Goal: Information Seeking & Learning: Learn about a topic

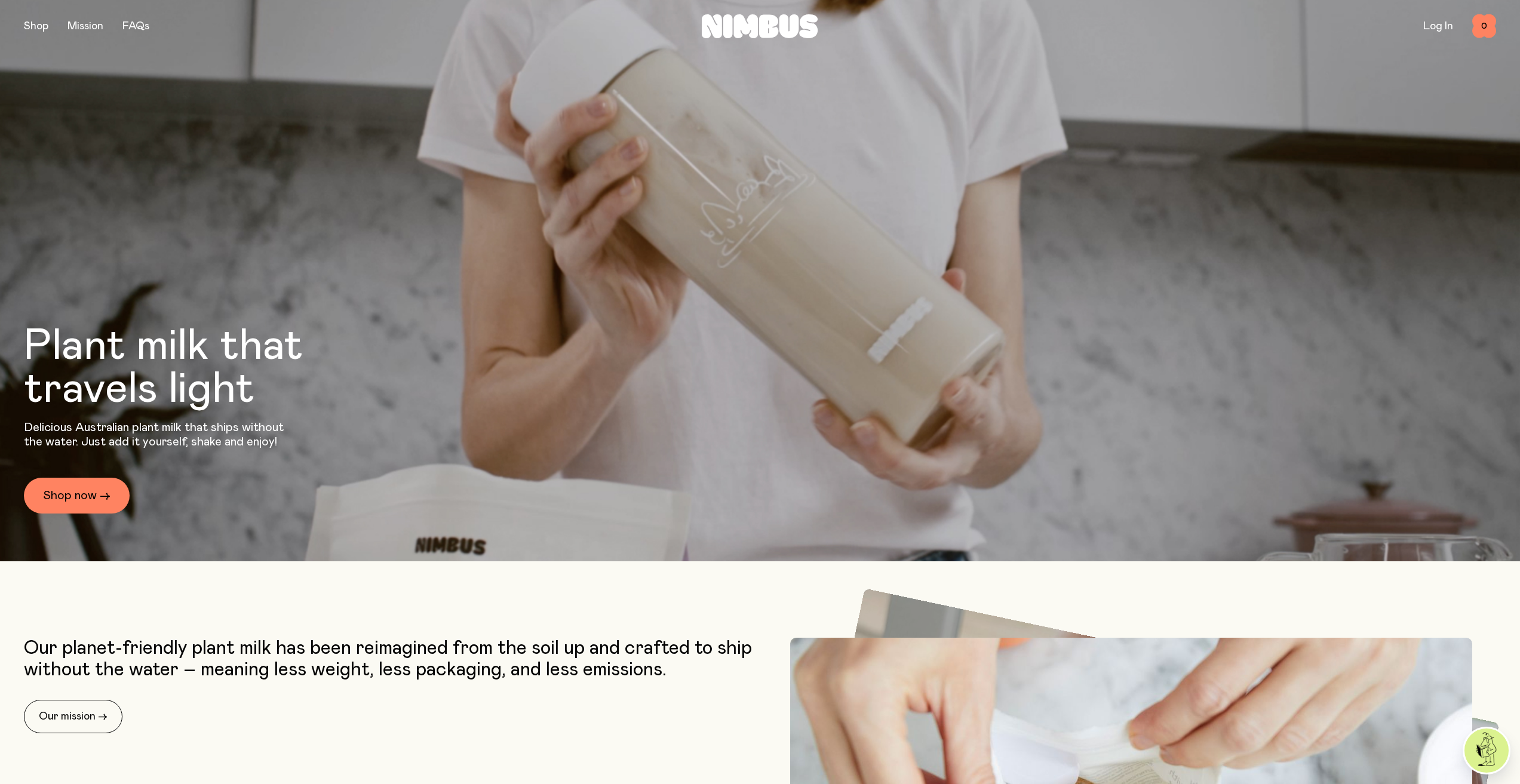
click at [43, 24] on button "button" at bounding box center [36, 27] width 24 height 17
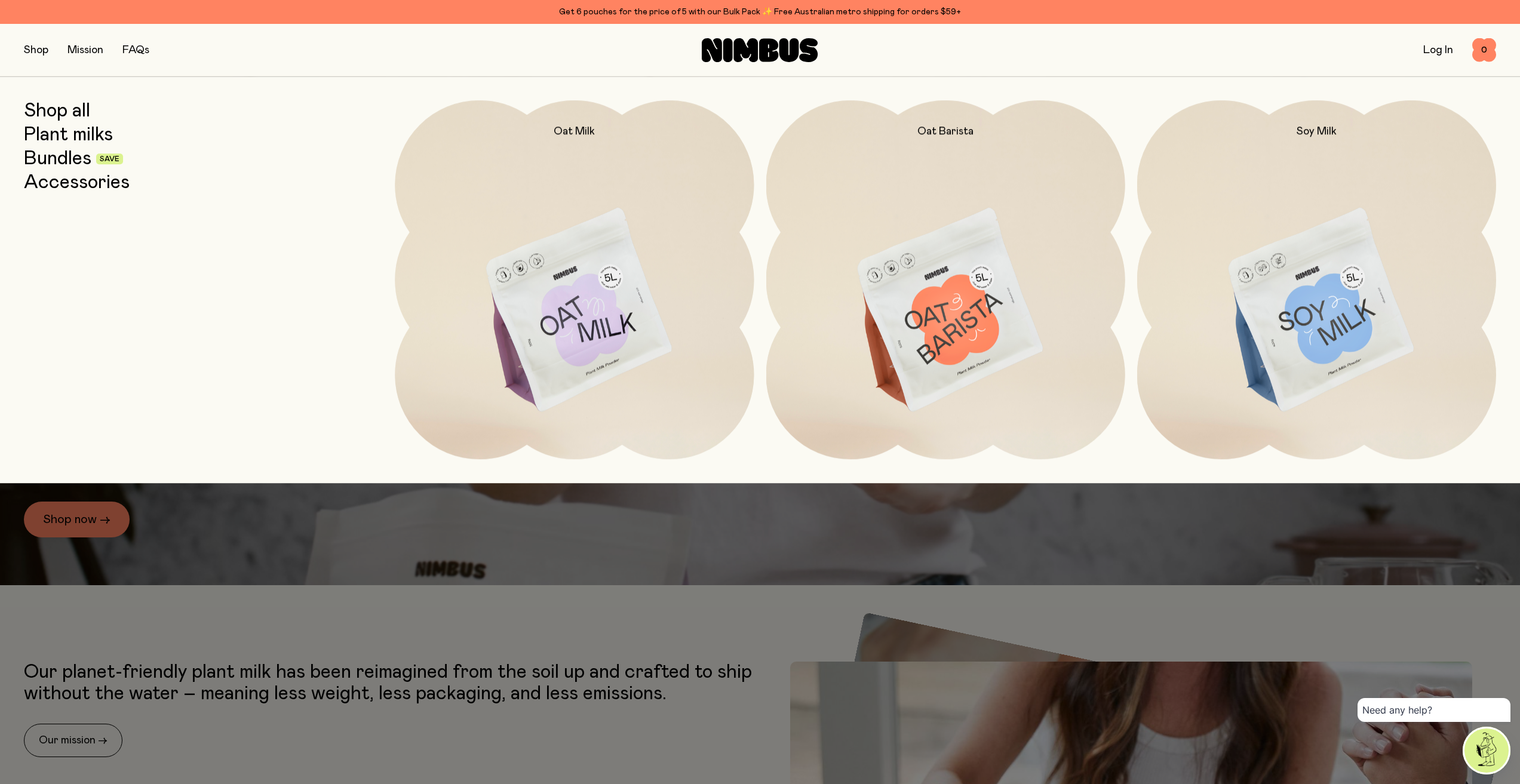
click at [83, 139] on link "Plant milks" at bounding box center [68, 135] width 89 height 22
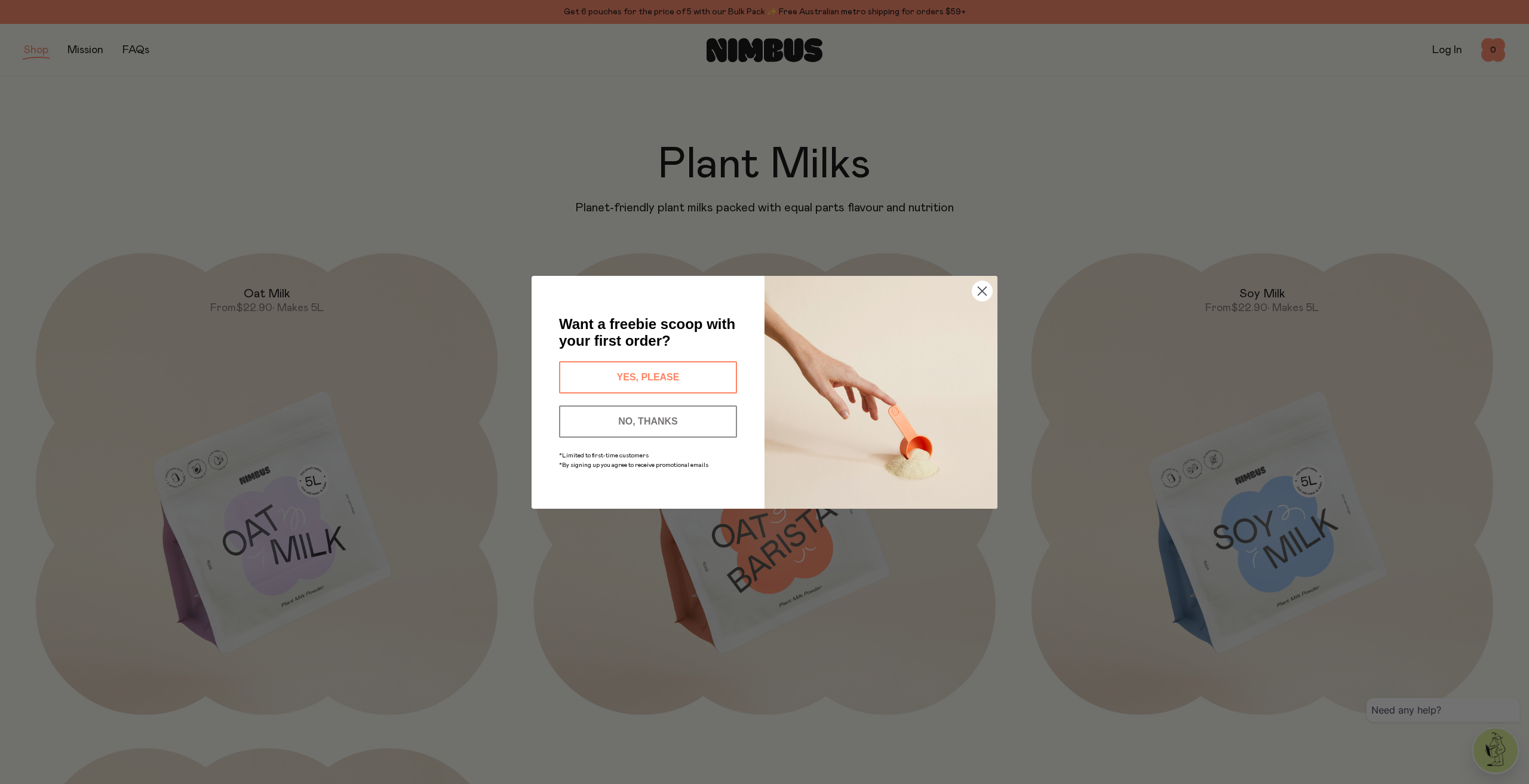
click at [986, 290] on circle "Close dialog" at bounding box center [982, 290] width 20 height 20
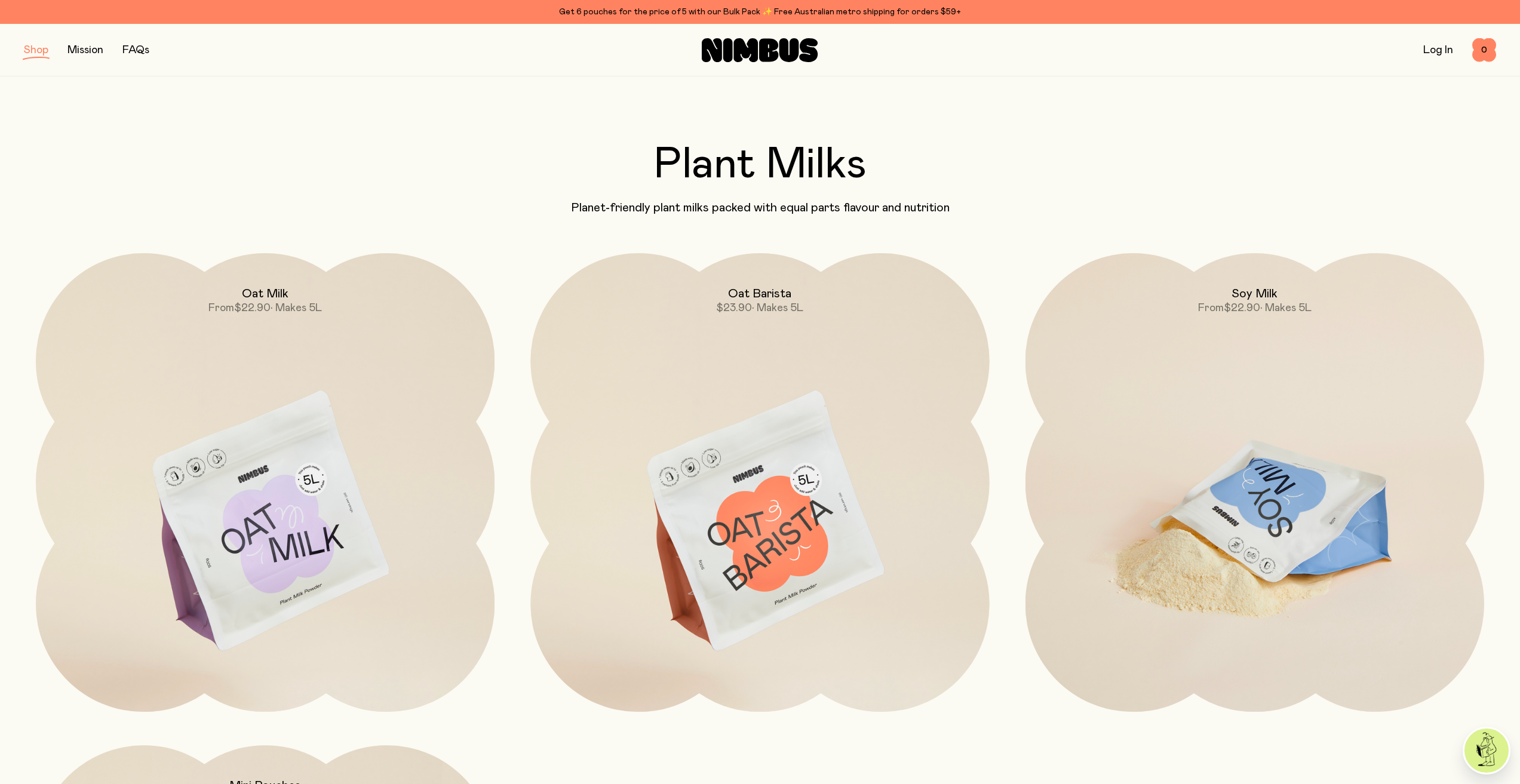
click at [1306, 424] on img at bounding box center [1254, 523] width 459 height 539
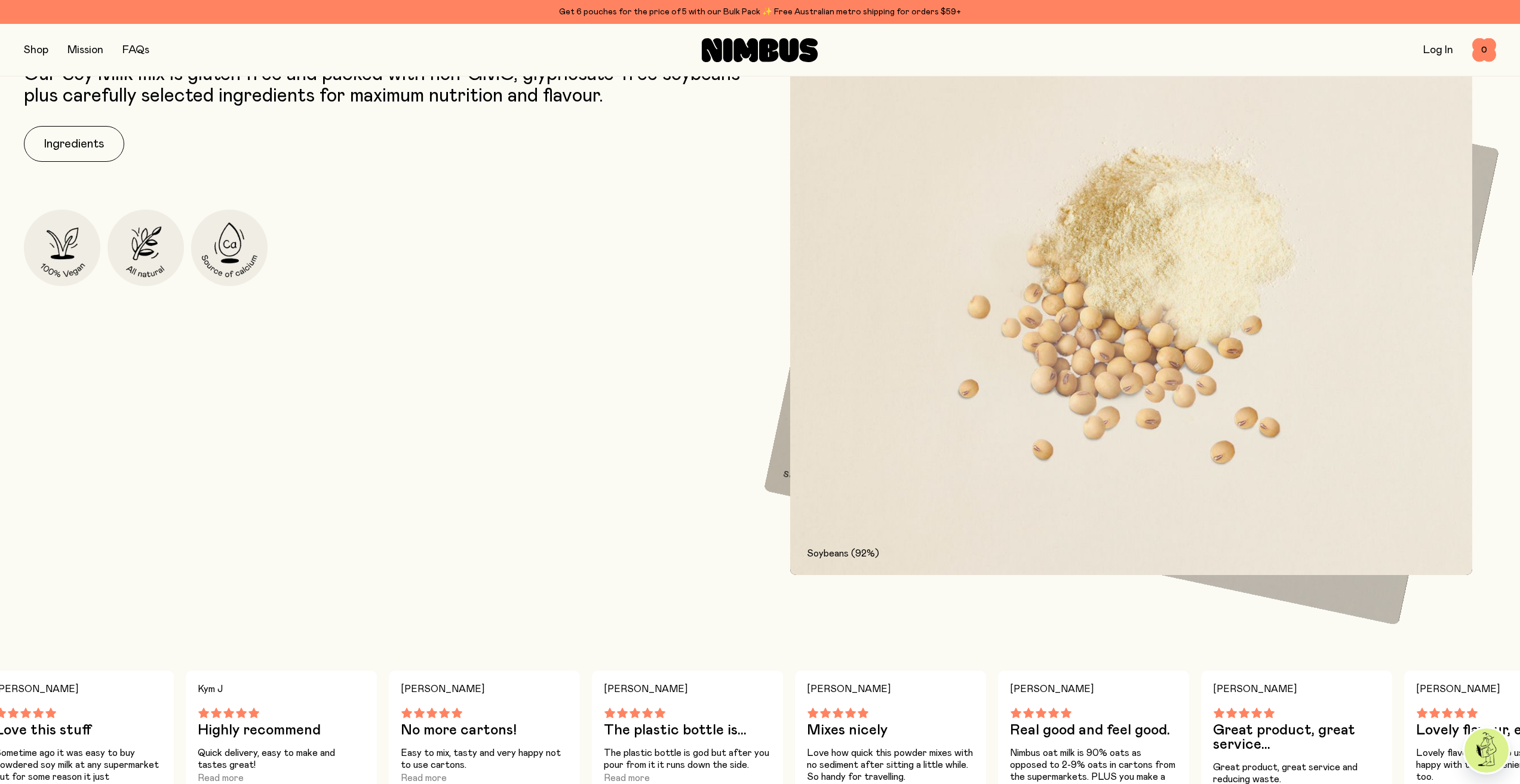
scroll to position [598, 0]
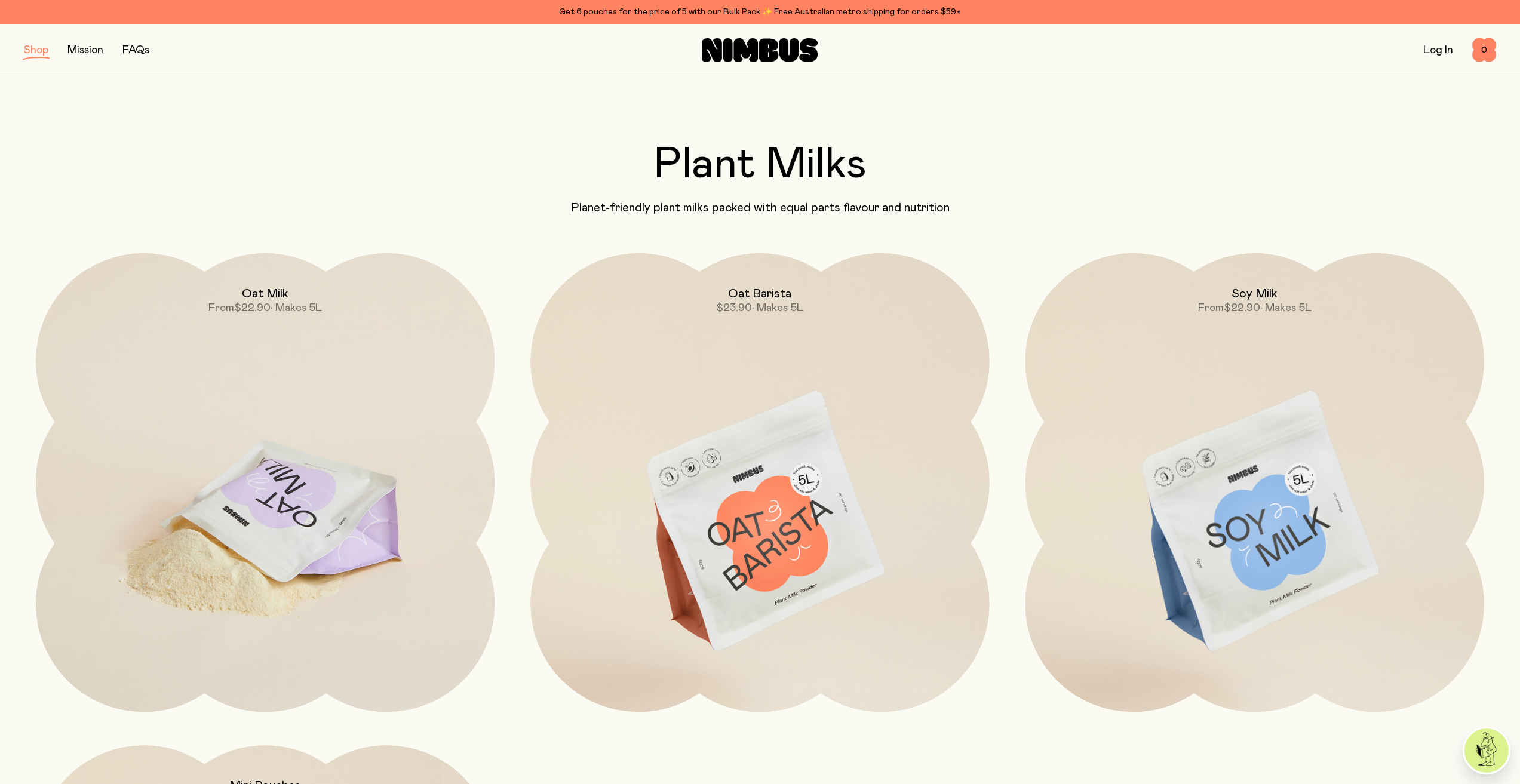
click at [340, 506] on img at bounding box center [265, 523] width 459 height 539
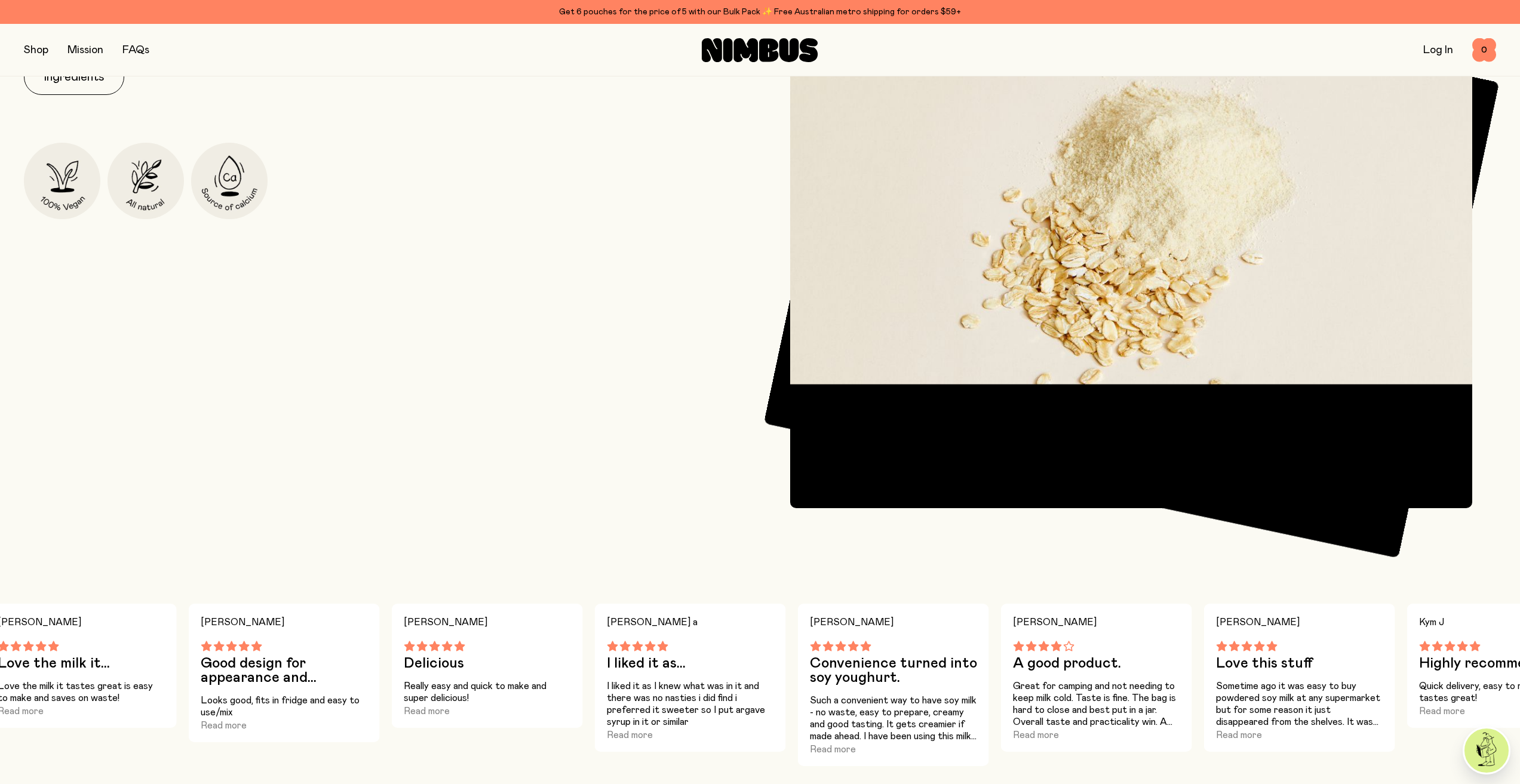
scroll to position [1194, 0]
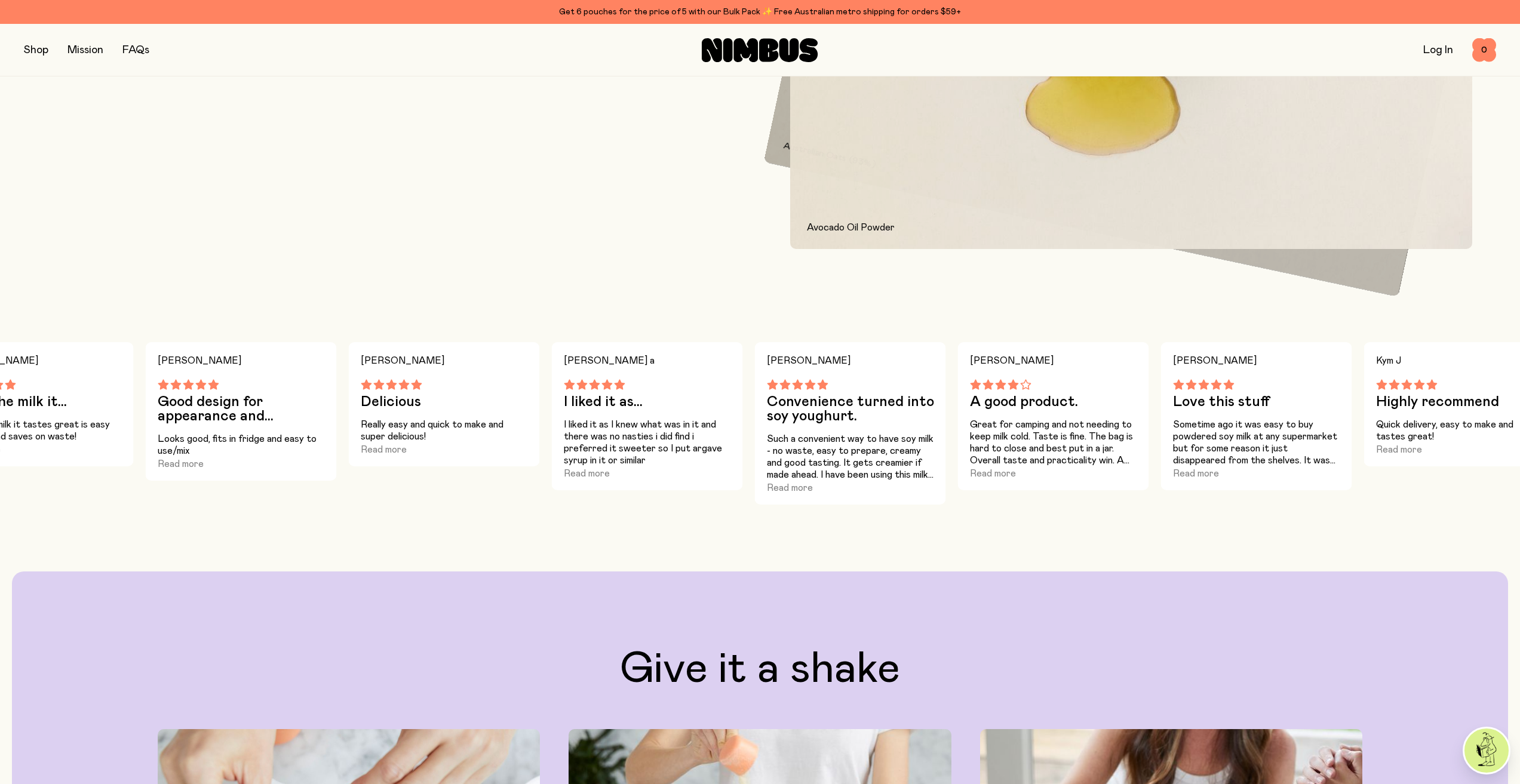
click at [135, 50] on link "FAQs" at bounding box center [136, 50] width 27 height 11
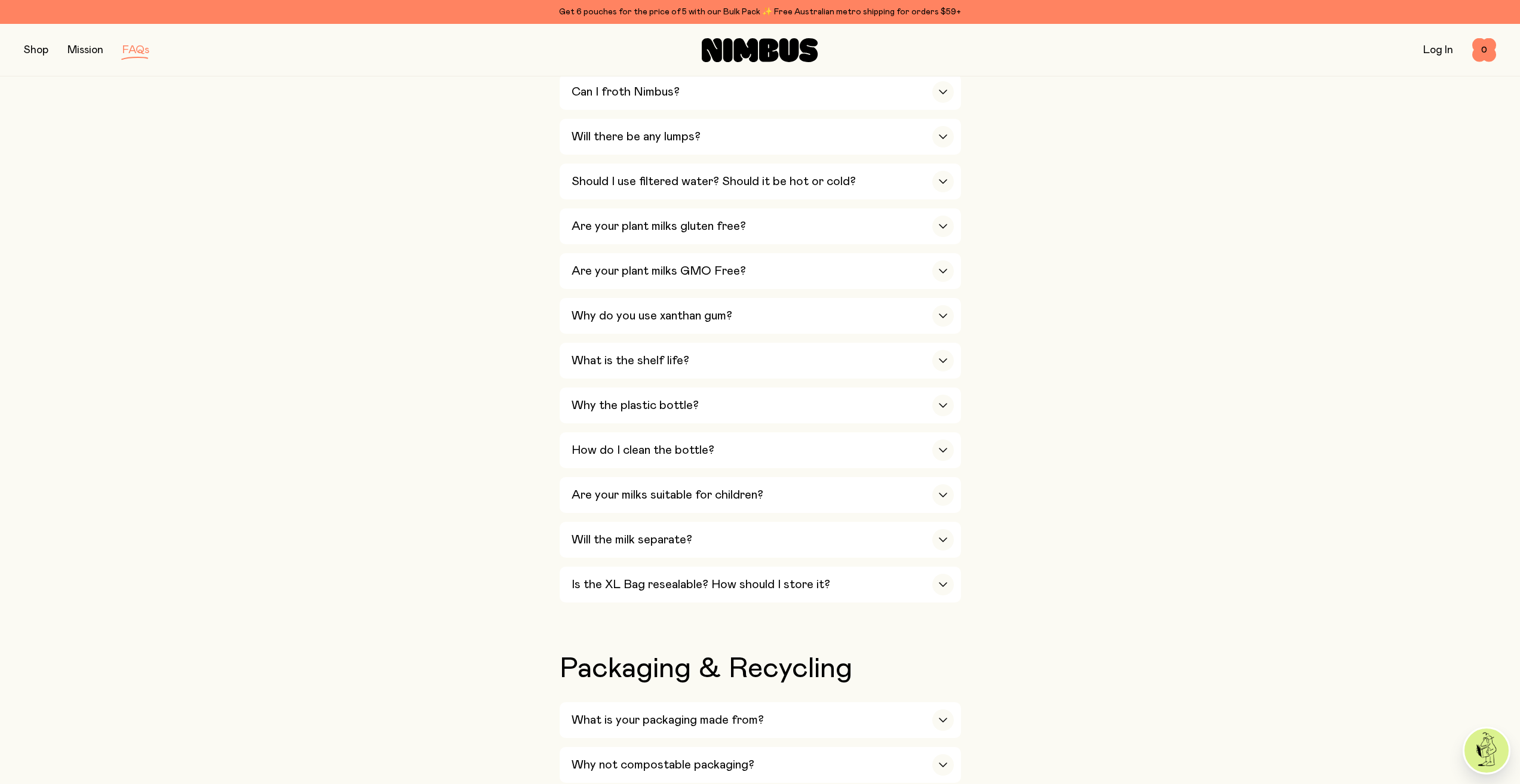
scroll to position [836, 0]
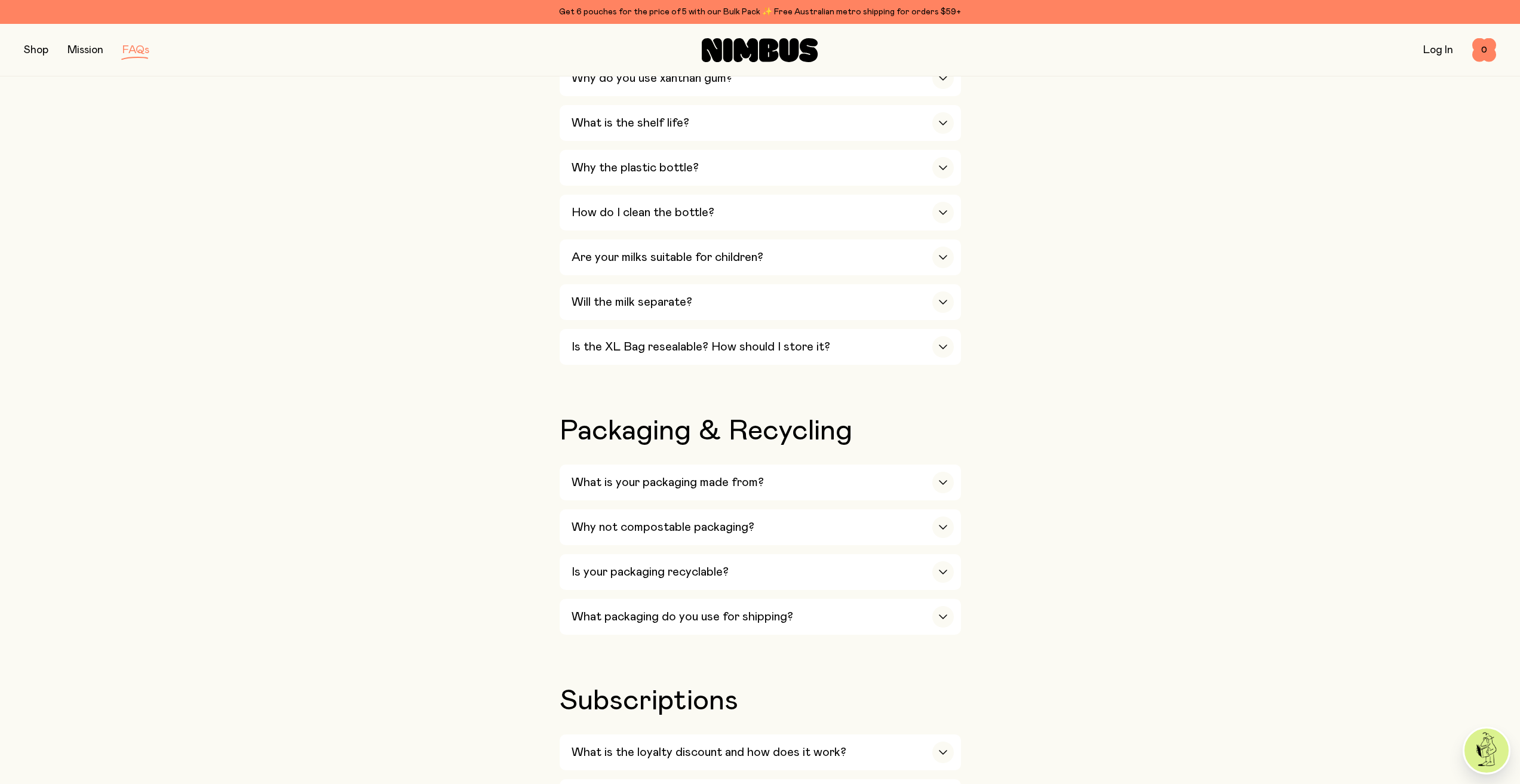
click at [42, 48] on button "button" at bounding box center [36, 50] width 24 height 17
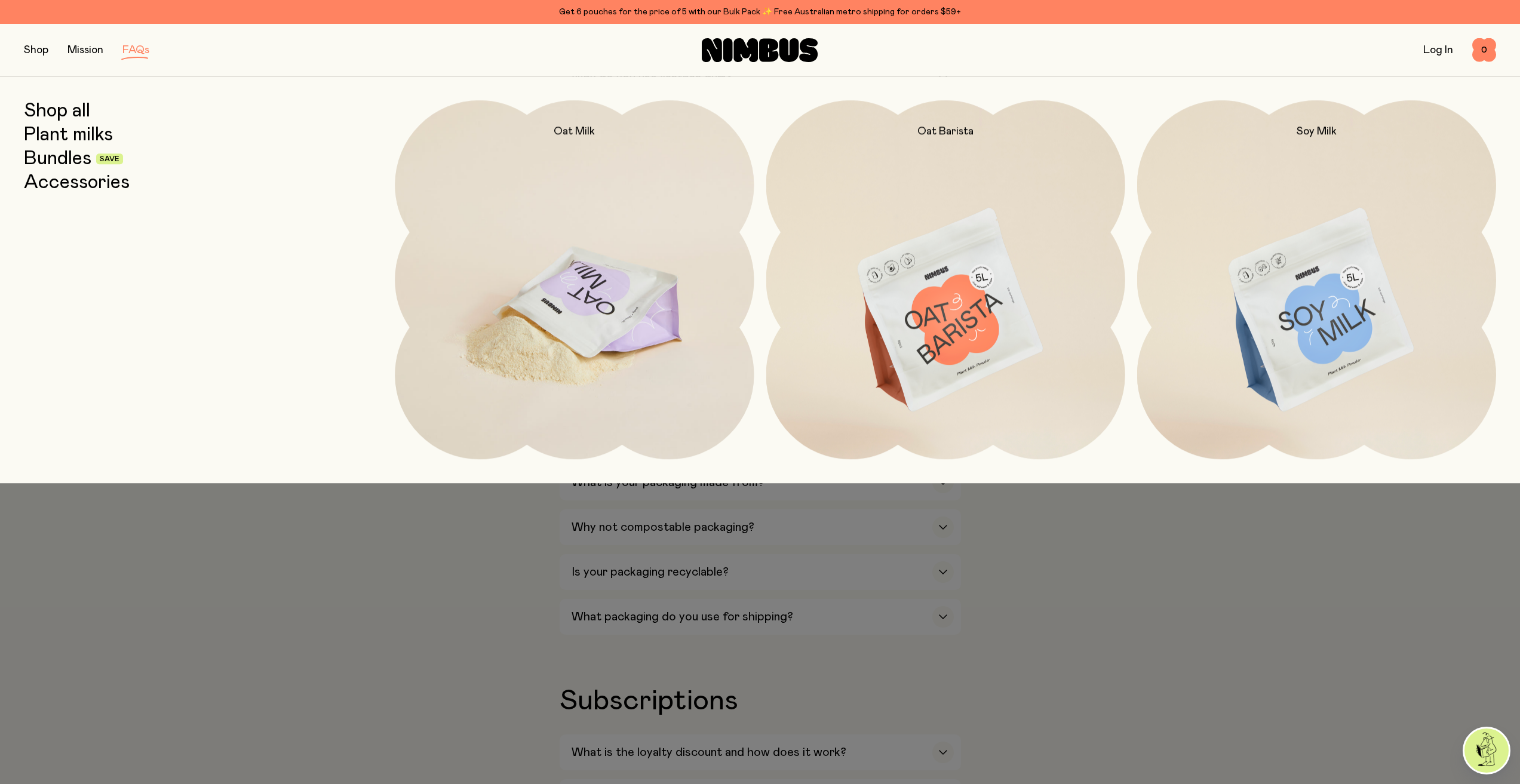
click at [661, 286] on img at bounding box center [574, 311] width 359 height 422
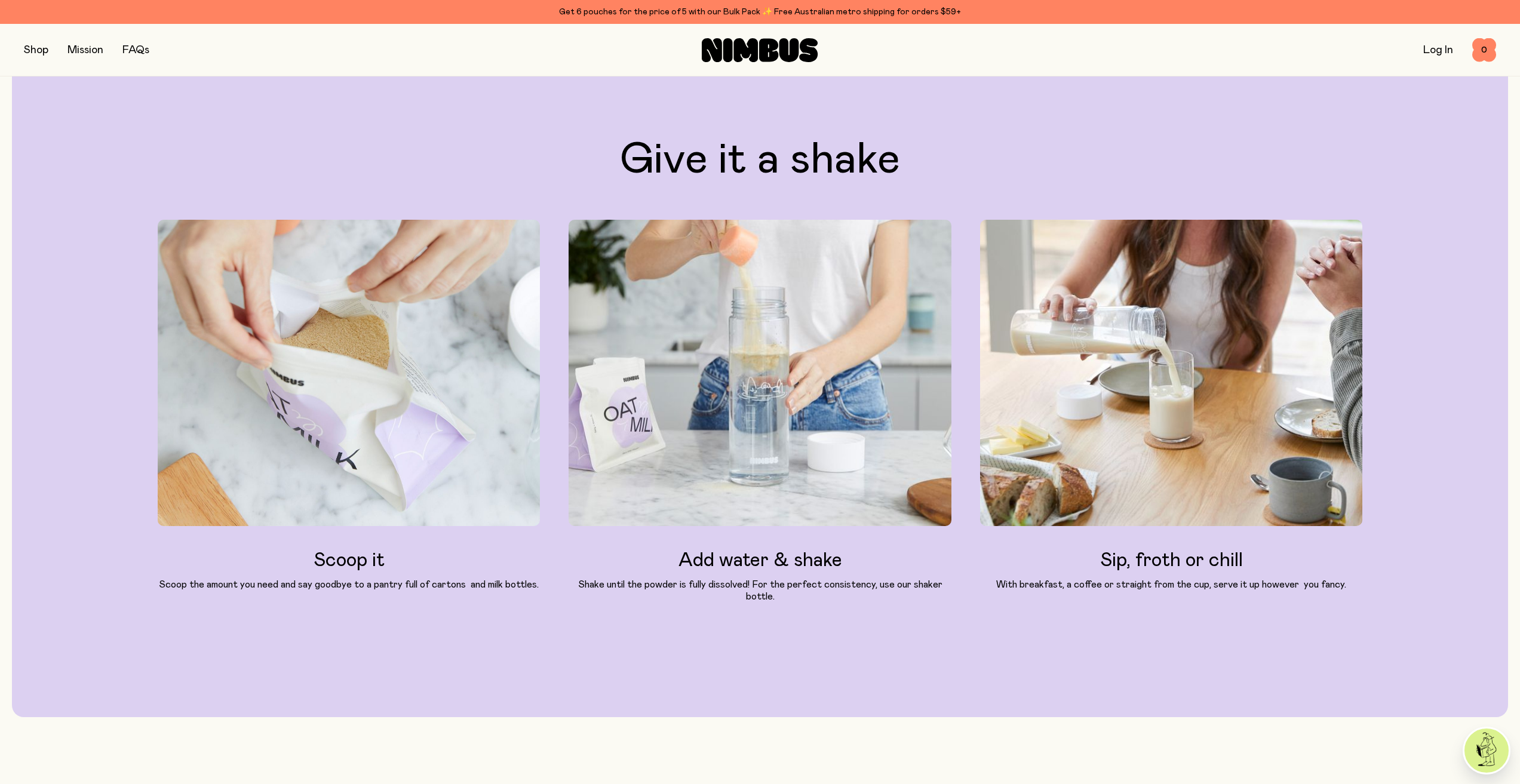
scroll to position [1373, 0]
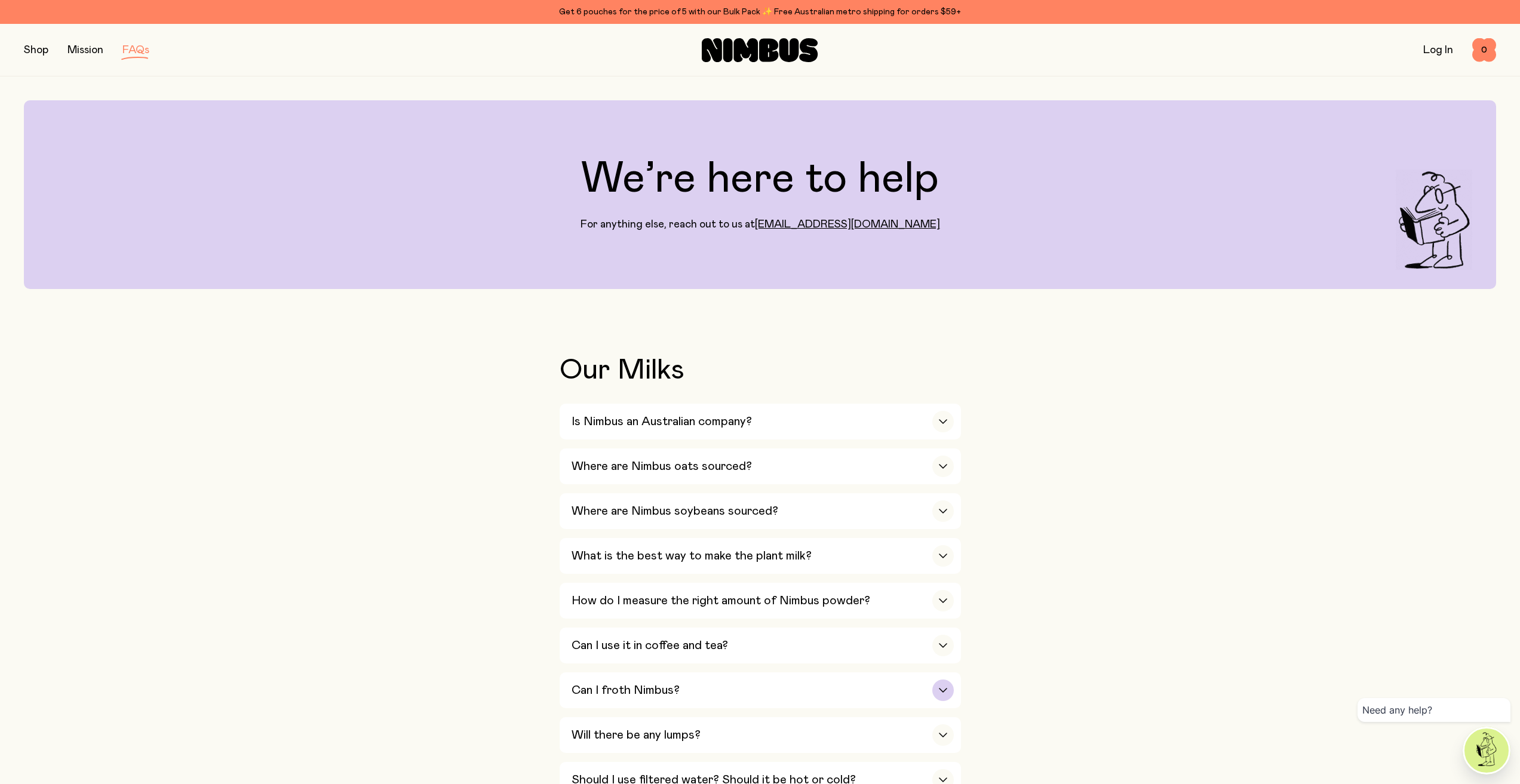
click at [610, 695] on div "Can I froth Nimbus?" at bounding box center [762, 690] width 382 height 36
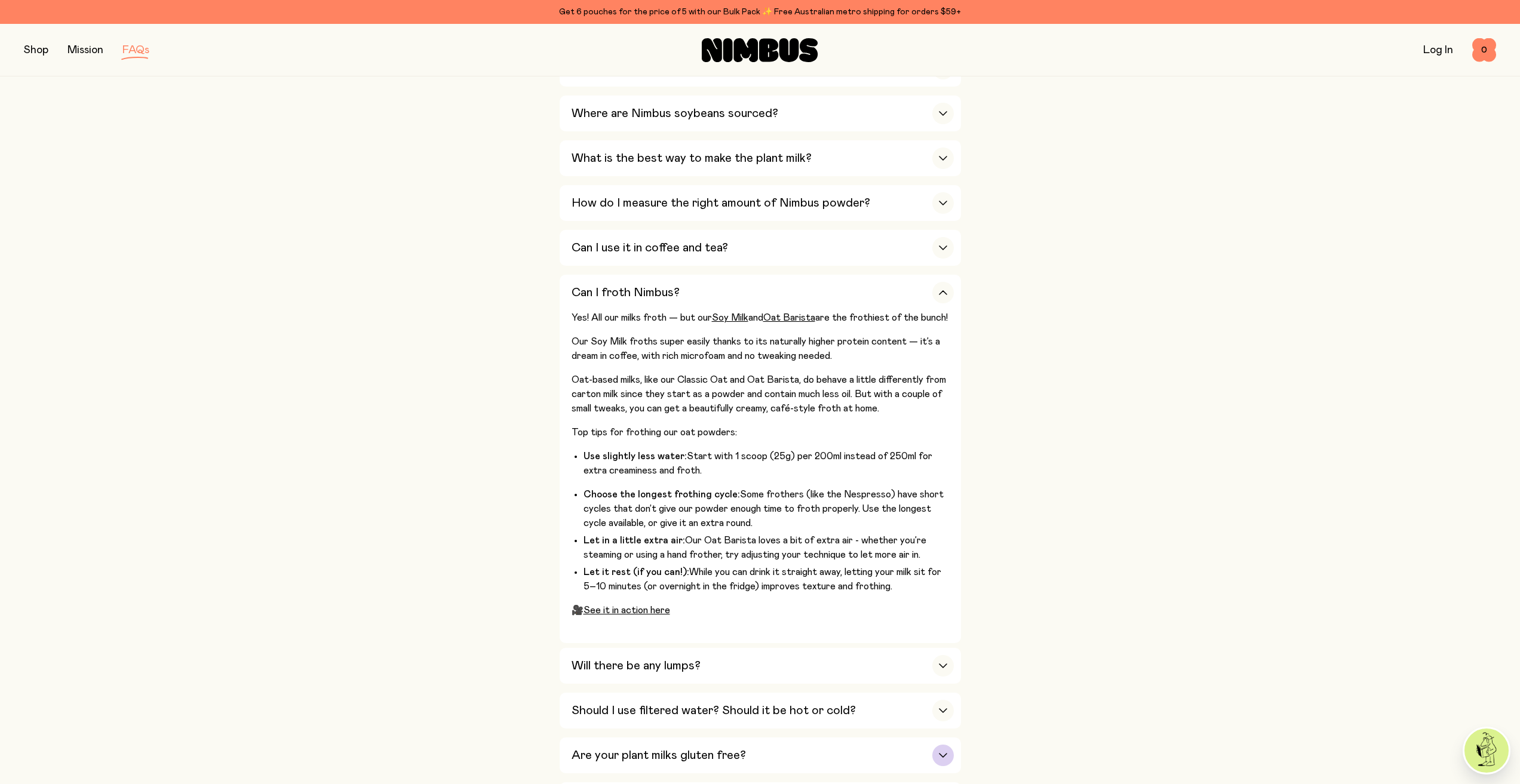
scroll to position [478, 0]
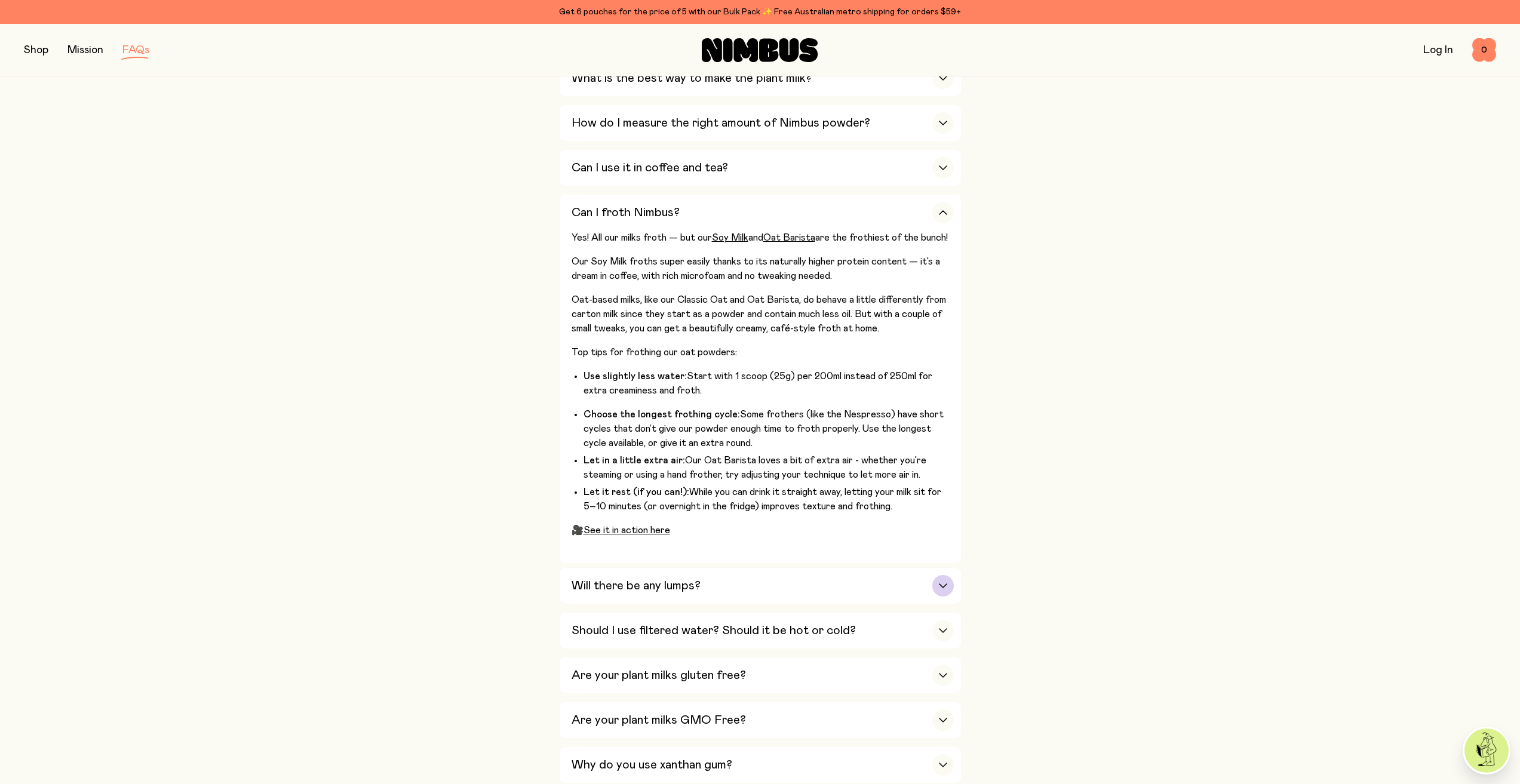
click at [637, 582] on h3 "Will there be any lumps?" at bounding box center [636, 585] width 129 height 14
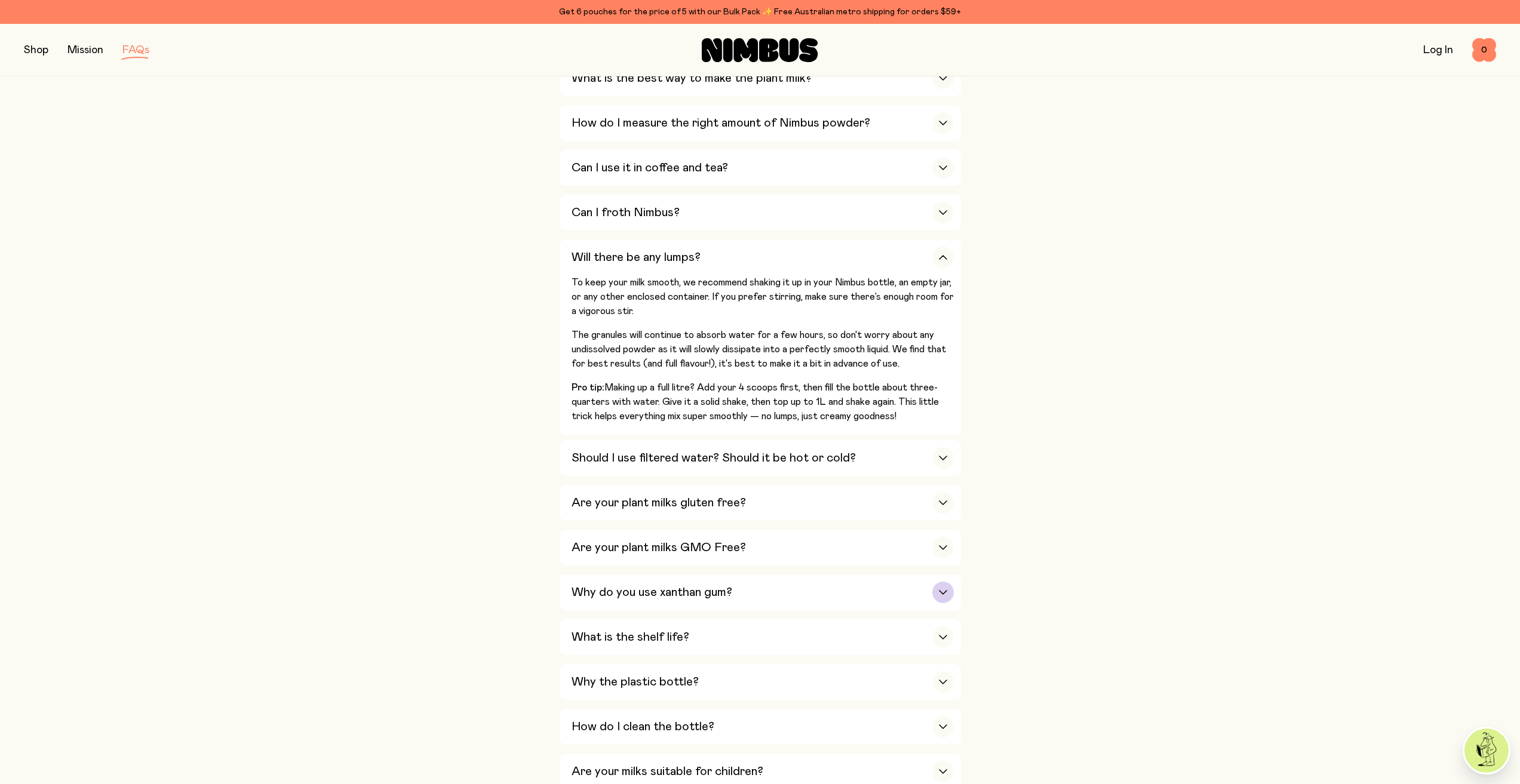
click at [639, 593] on h3 "Why do you use xanthan gum?" at bounding box center [652, 592] width 161 height 14
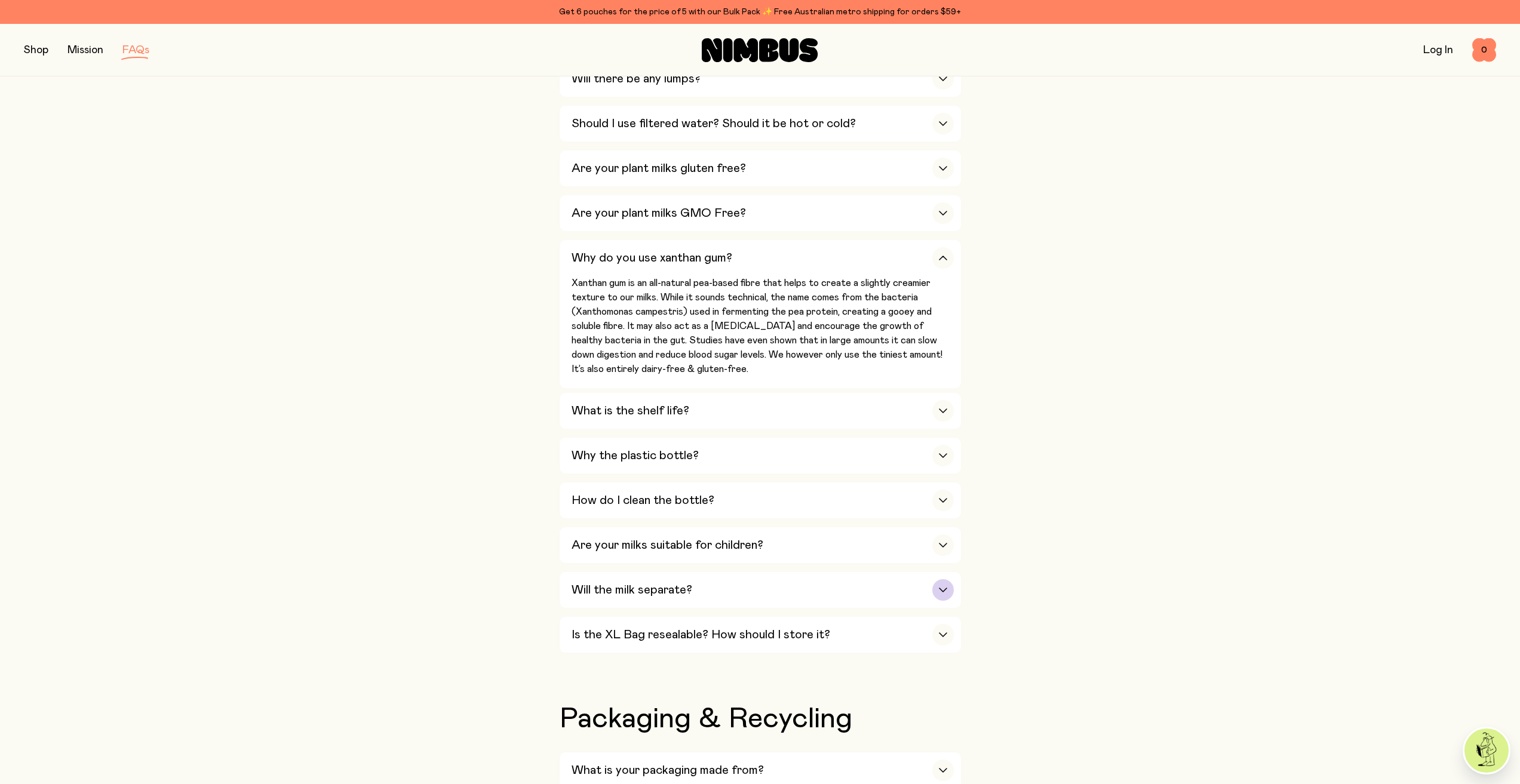
scroll to position [657, 0]
click at [638, 586] on h3 "Will the milk separate?" at bounding box center [632, 589] width 121 height 14
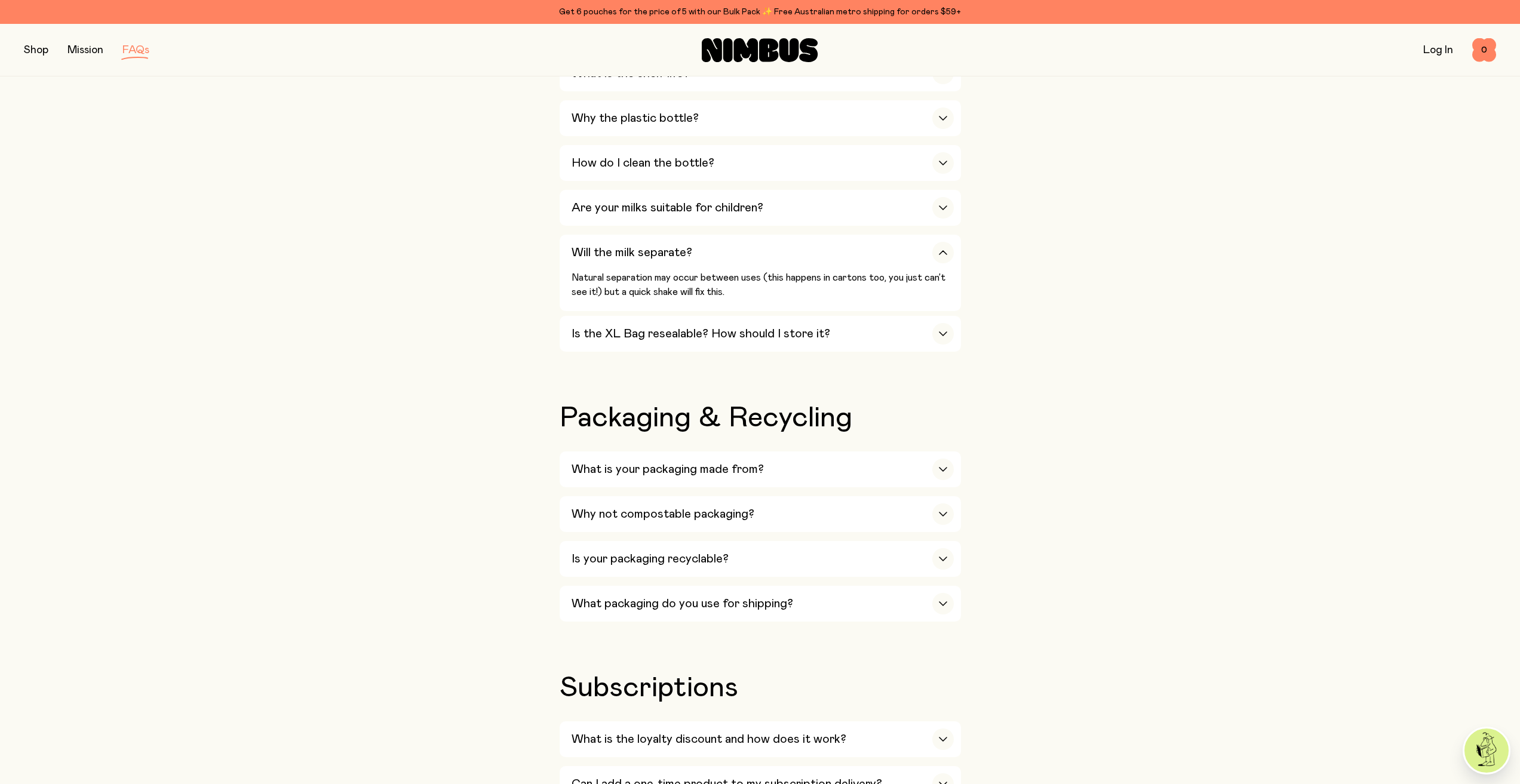
scroll to position [896, 0]
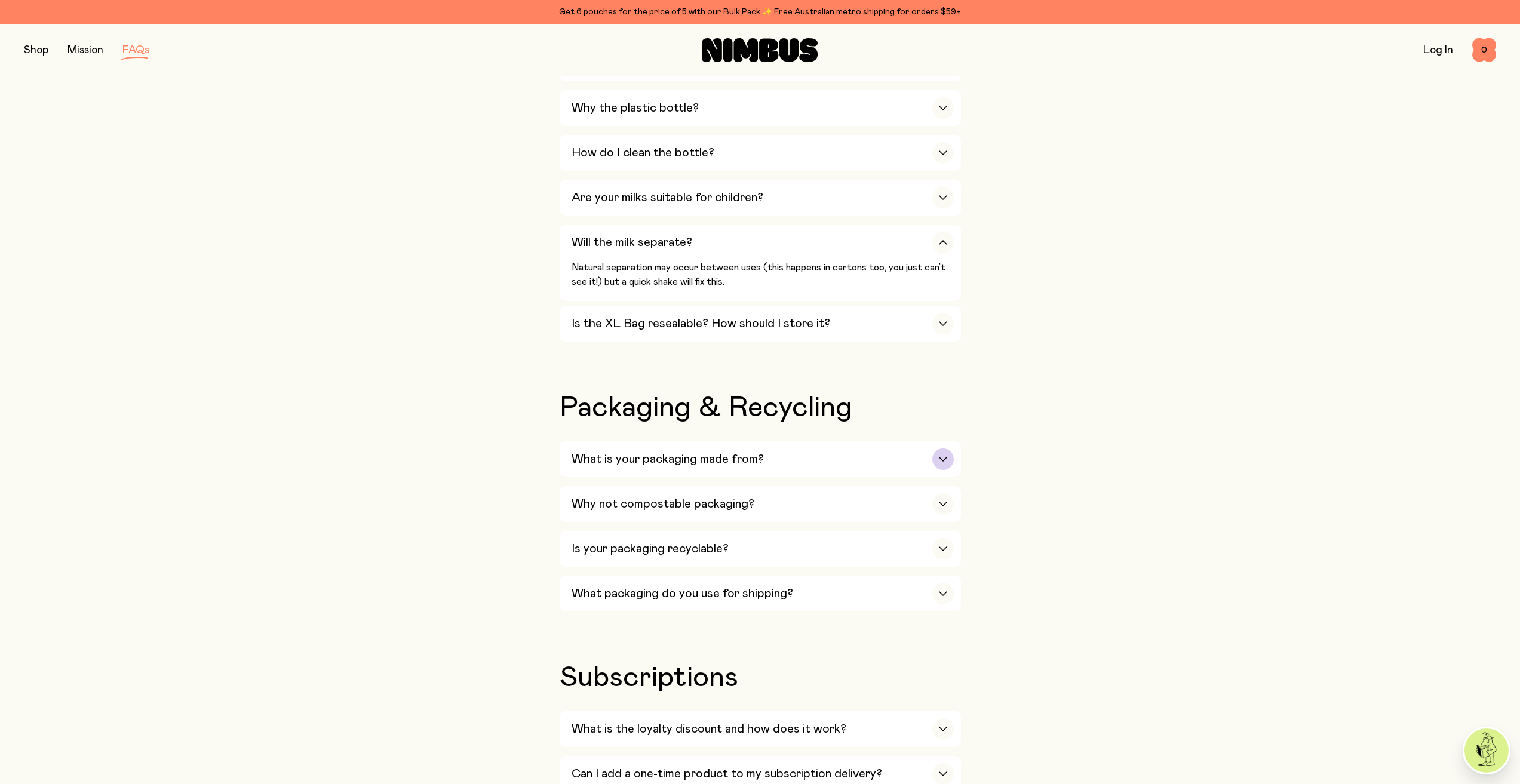
click at [670, 459] on div "What is your packaging made from?" at bounding box center [762, 459] width 382 height 36
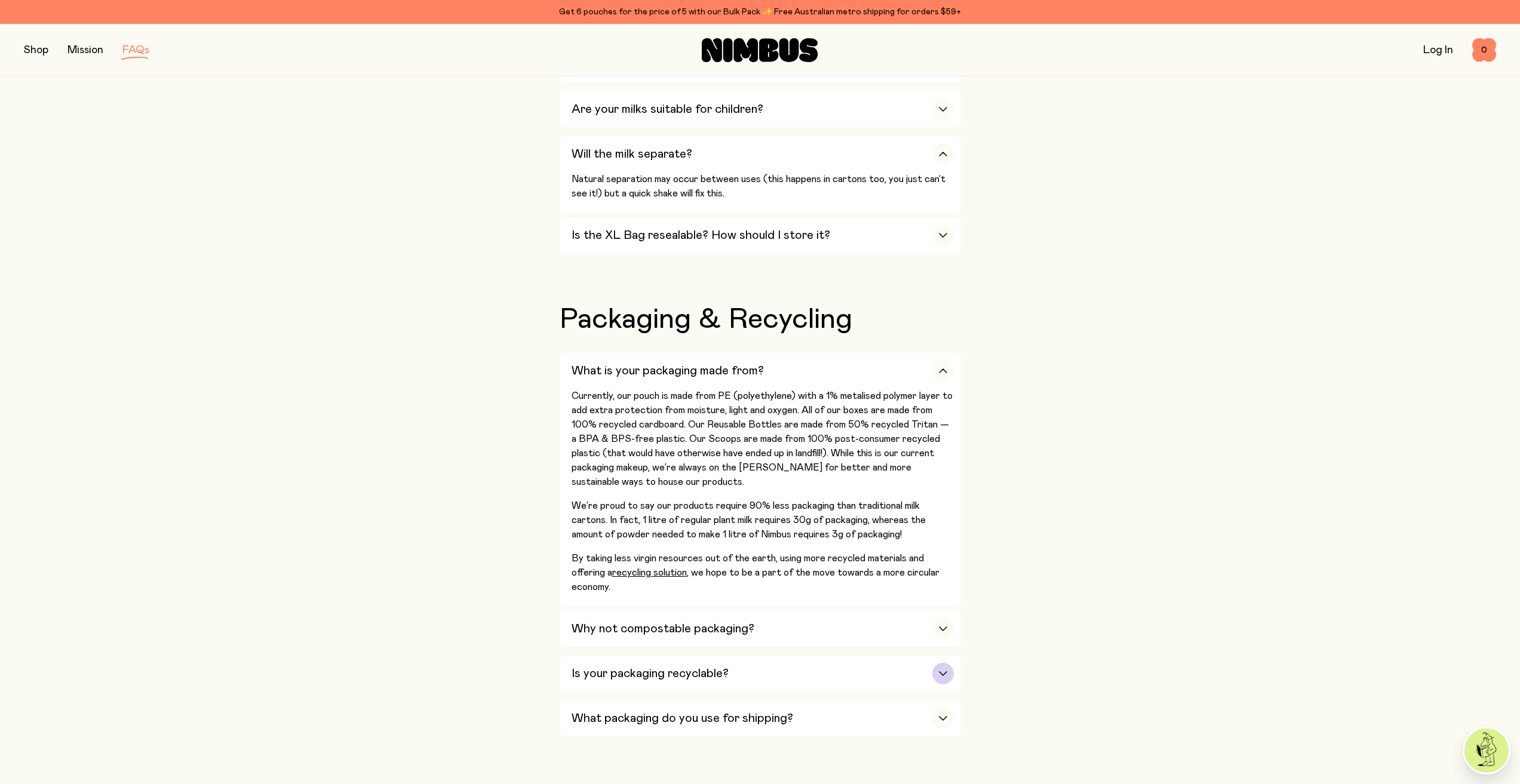
scroll to position [1015, 0]
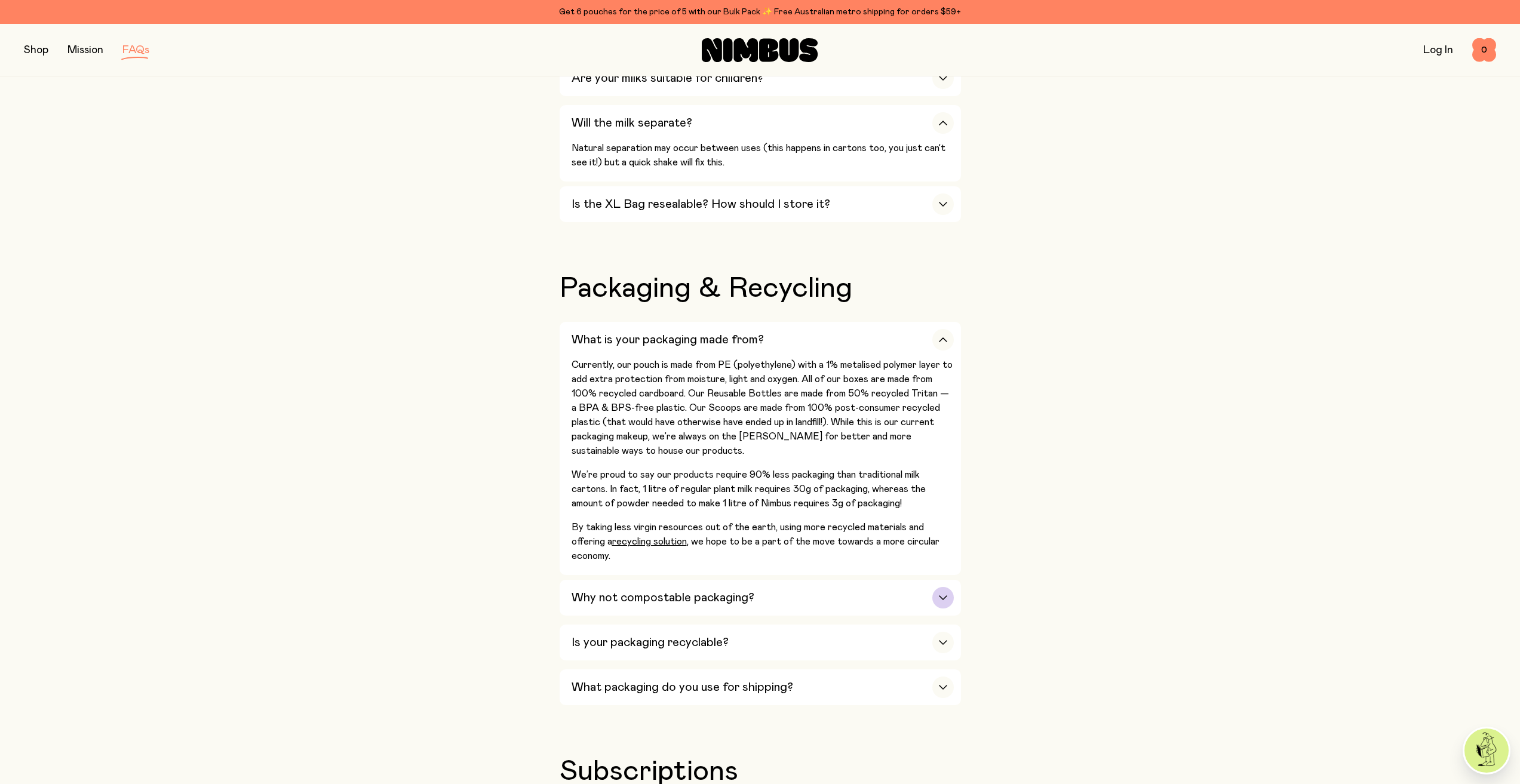
click at [703, 591] on h3 "Why not compostable packaging?" at bounding box center [663, 598] width 183 height 14
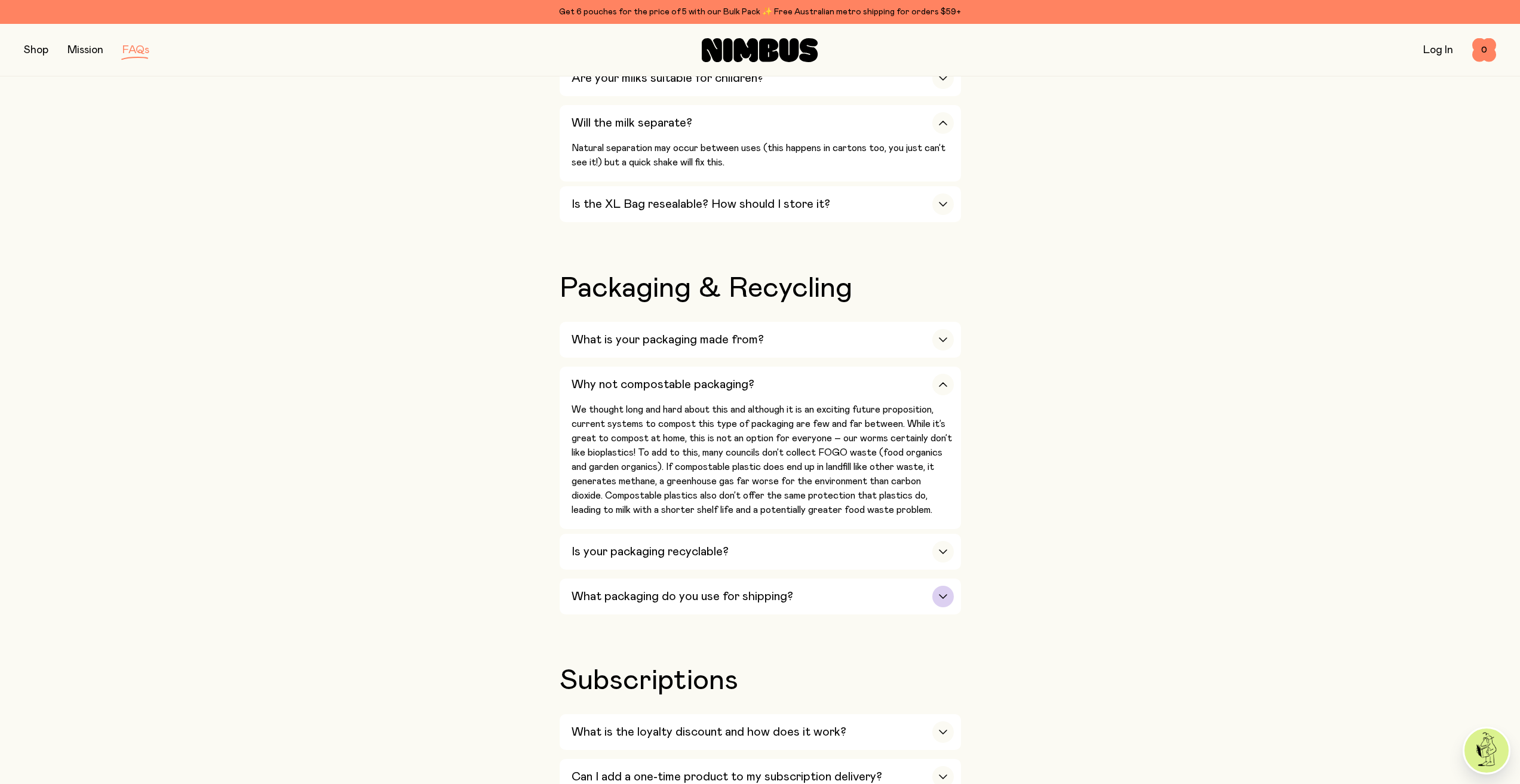
click at [633, 544] on h3 "Is your packaging recyclable?" at bounding box center [650, 551] width 157 height 14
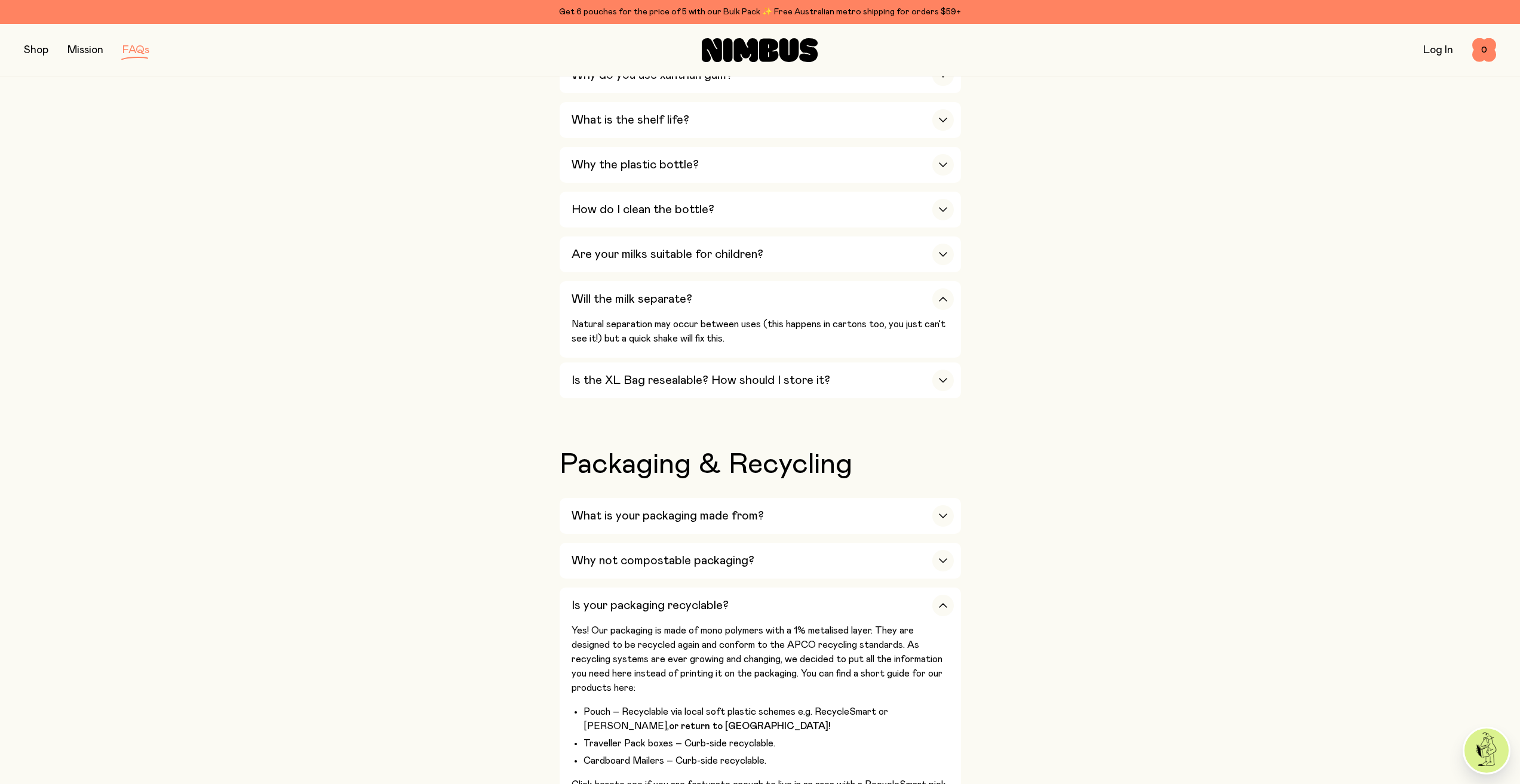
scroll to position [836, 0]
